Goal: Register for event/course

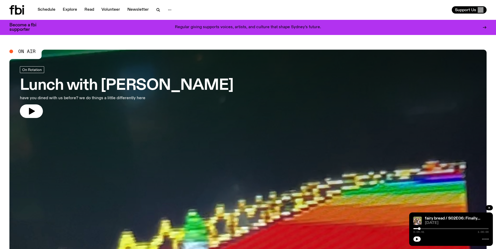
click at [327, 31] on div "Regular giving supports voices, artists, and culture that shape Sydney’s future." at bounding box center [248, 27] width 402 height 9
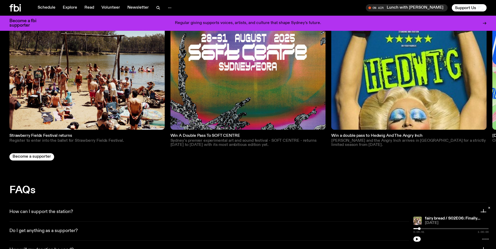
scroll to position [832, 0]
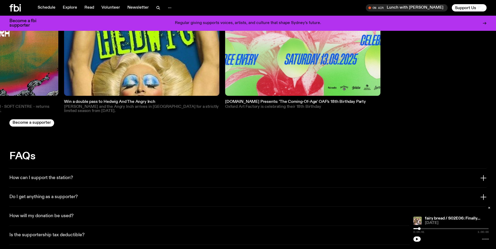
drag, startPoint x: 252, startPoint y: 57, endPoint x: 86, endPoint y: 47, distance: 165.7
click at [86, 47] on img at bounding box center [141, 18] width 155 height 155
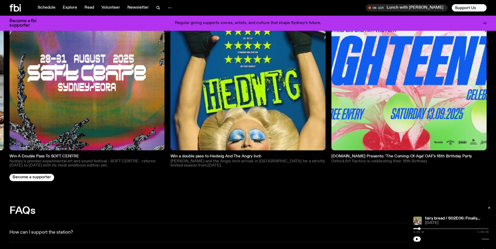
scroll to position [754, 0]
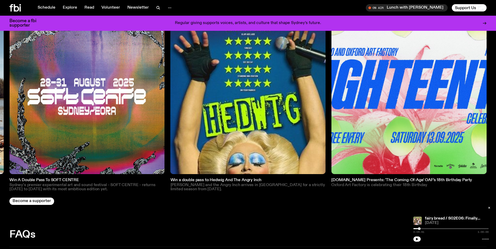
click at [400, 103] on img at bounding box center [408, 96] width 155 height 155
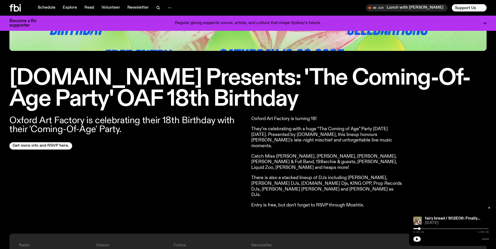
scroll to position [154, 0]
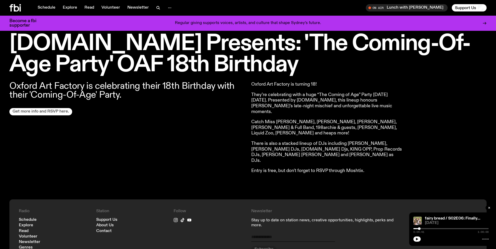
click at [38, 113] on link "Get more info and RSVP here." at bounding box center [40, 111] width 63 height 7
